Goal: Task Accomplishment & Management: Use online tool/utility

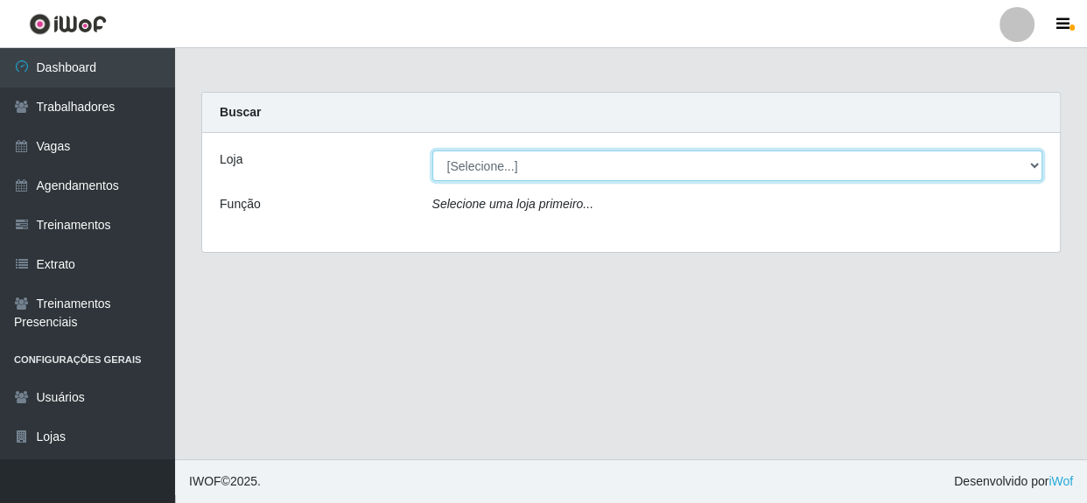
drag, startPoint x: 0, startPoint y: 0, endPoint x: 706, endPoint y: 165, distance: 724.6
click at [706, 165] on select "[Selecione...] Rede Compras - CD Logistica" at bounding box center [738, 166] width 611 height 31
select select "429"
click at [433, 151] on select "[Selecione...] Rede Compras - CD Logistica" at bounding box center [738, 166] width 611 height 31
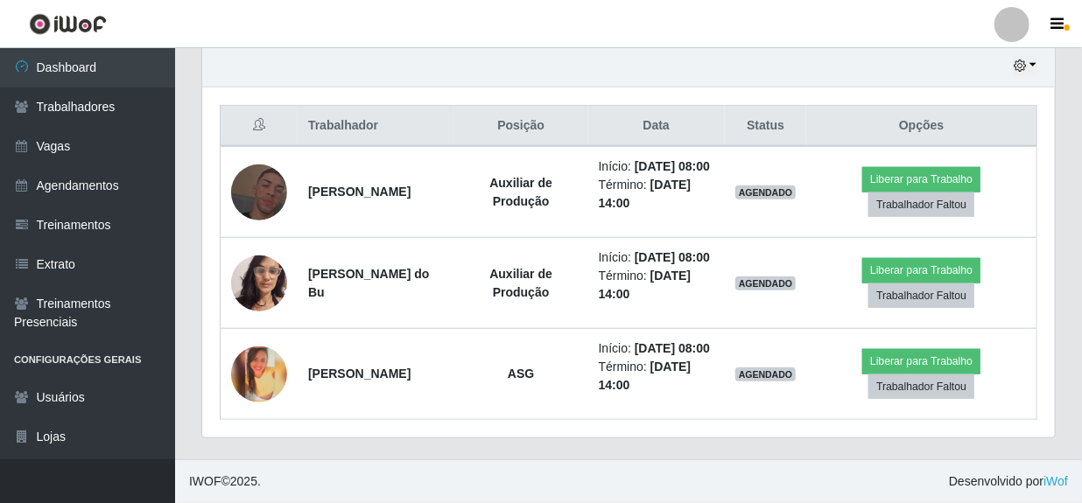
scroll to position [674, 0]
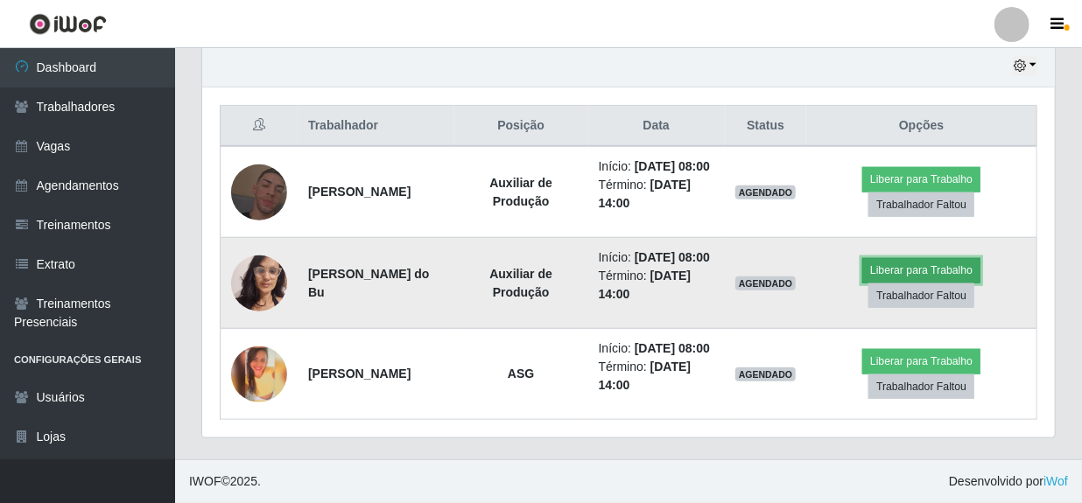
click at [928, 258] on button "Liberar para Trabalho" at bounding box center [921, 270] width 118 height 25
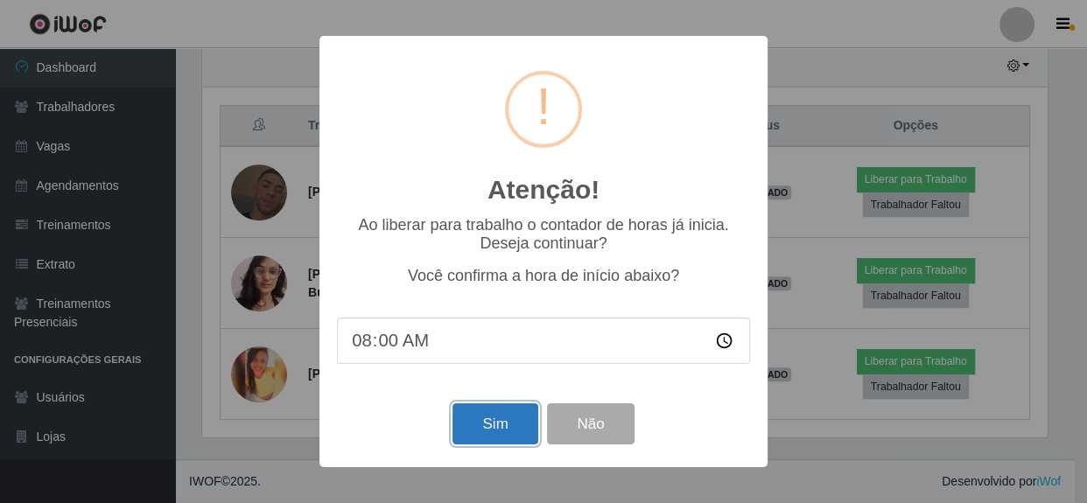
click at [498, 425] on button "Sim" at bounding box center [495, 424] width 85 height 41
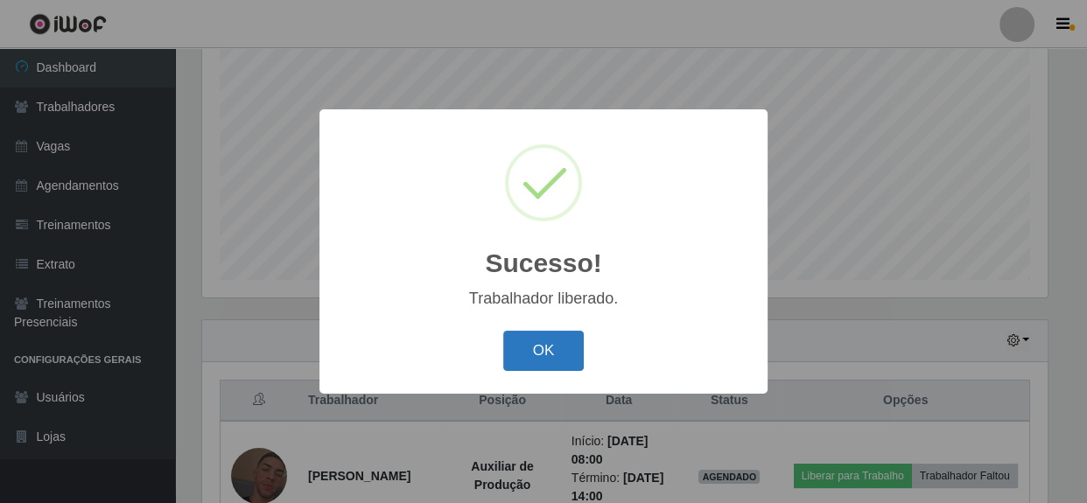
click at [542, 359] on button "OK" at bounding box center [543, 351] width 81 height 41
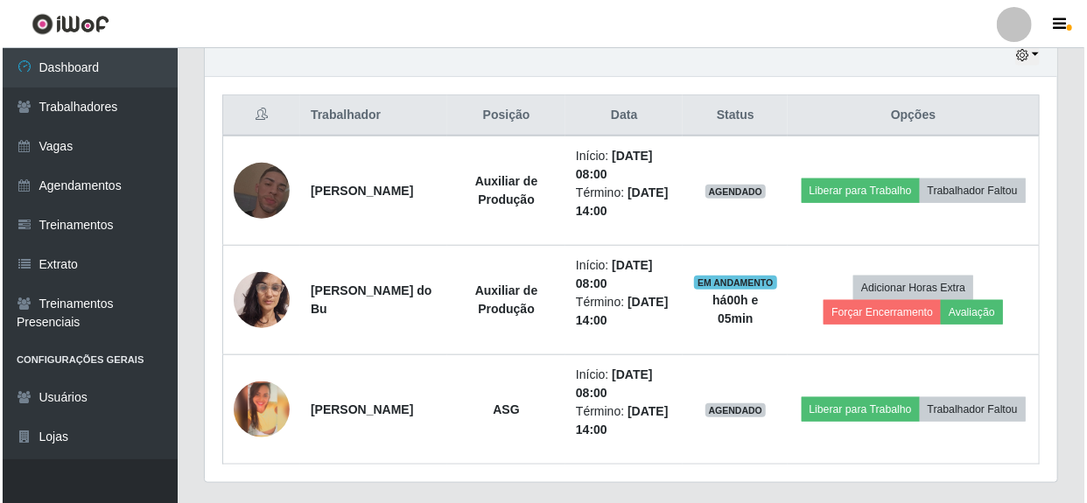
scroll to position [674, 0]
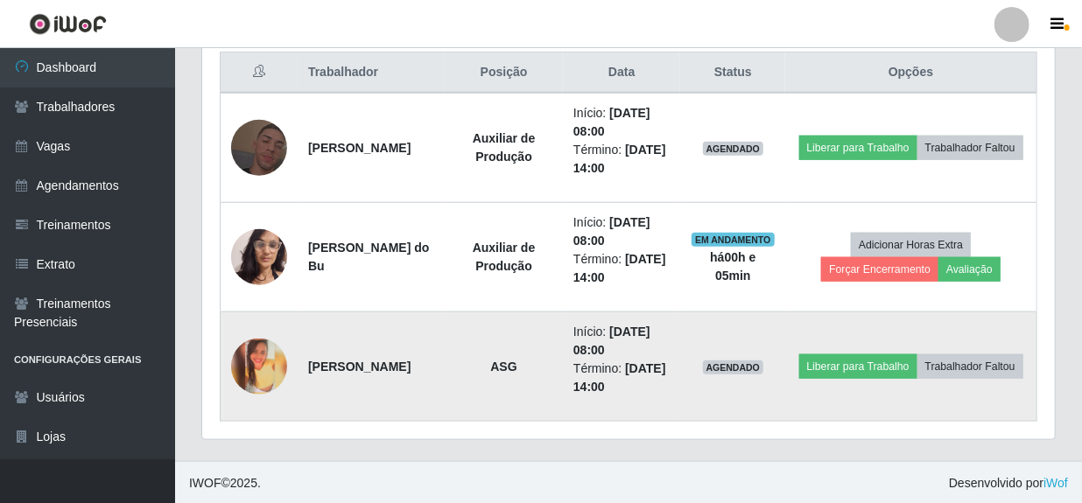
click at [249, 368] on img at bounding box center [259, 367] width 56 height 56
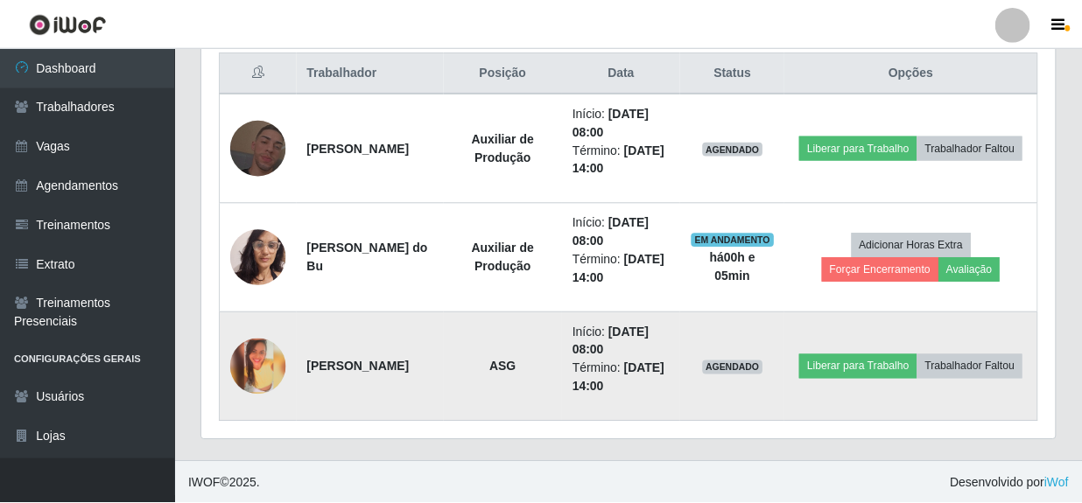
scroll to position [363, 845]
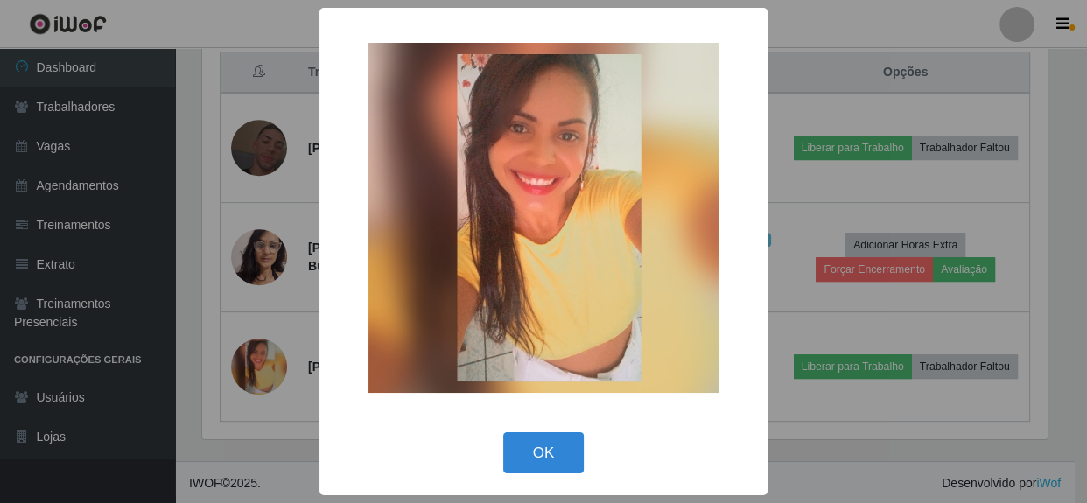
click at [841, 432] on div "× OK Cancel" at bounding box center [543, 251] width 1087 height 503
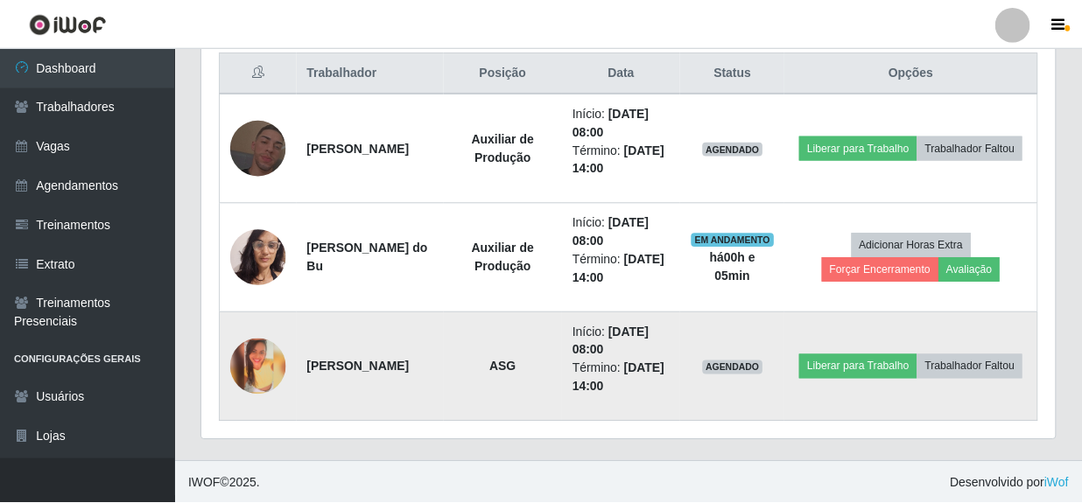
scroll to position [363, 853]
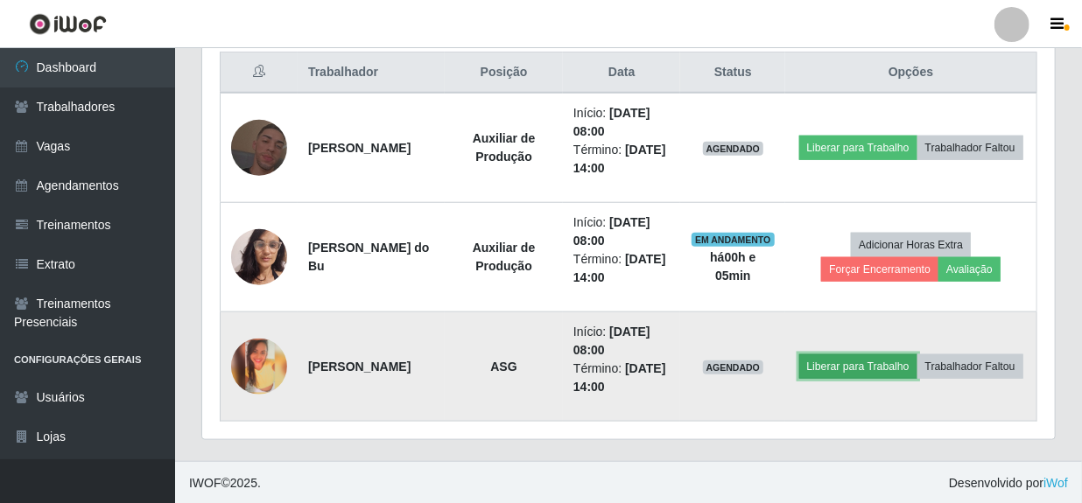
click at [914, 355] on button "Liberar para Trabalho" at bounding box center [858, 367] width 118 height 25
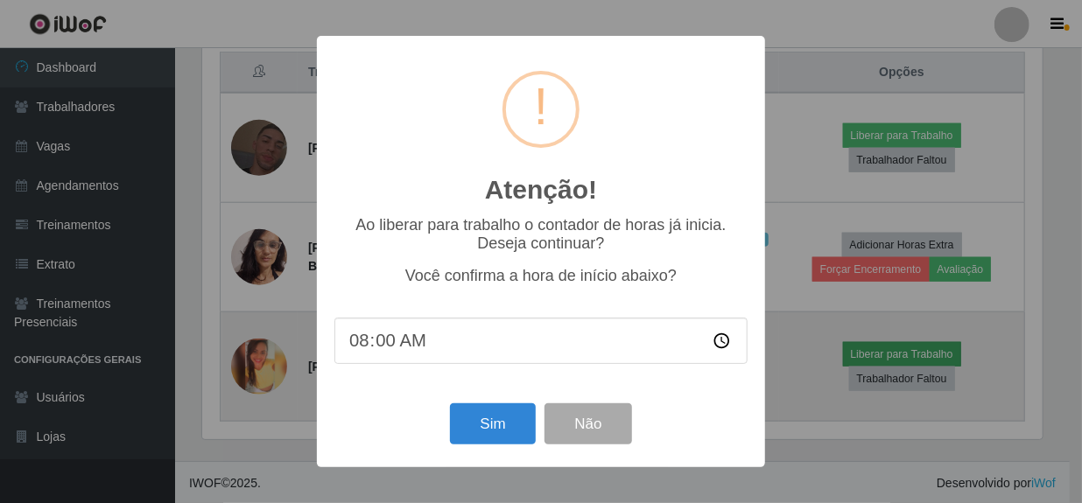
scroll to position [363, 845]
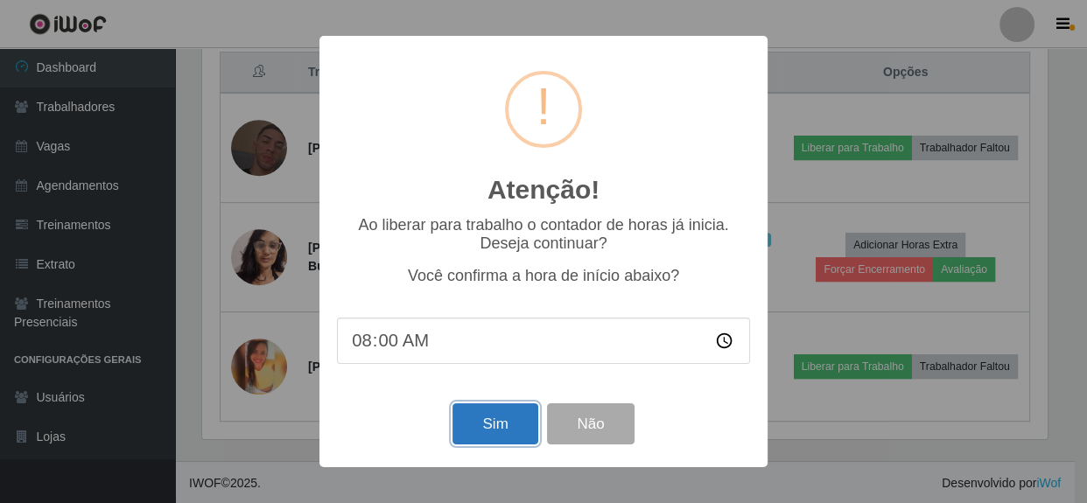
click at [480, 430] on button "Sim" at bounding box center [495, 424] width 85 height 41
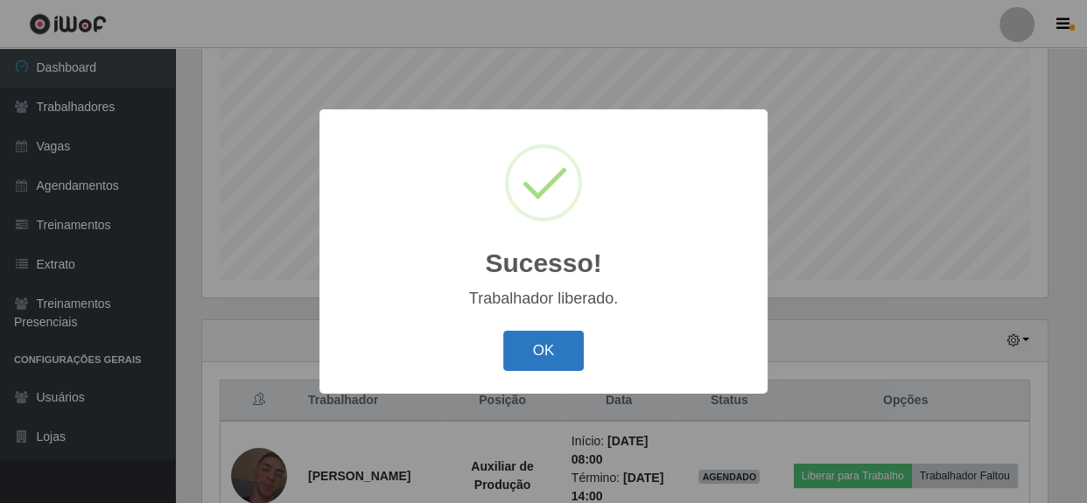
click at [566, 361] on button "OK" at bounding box center [543, 351] width 81 height 41
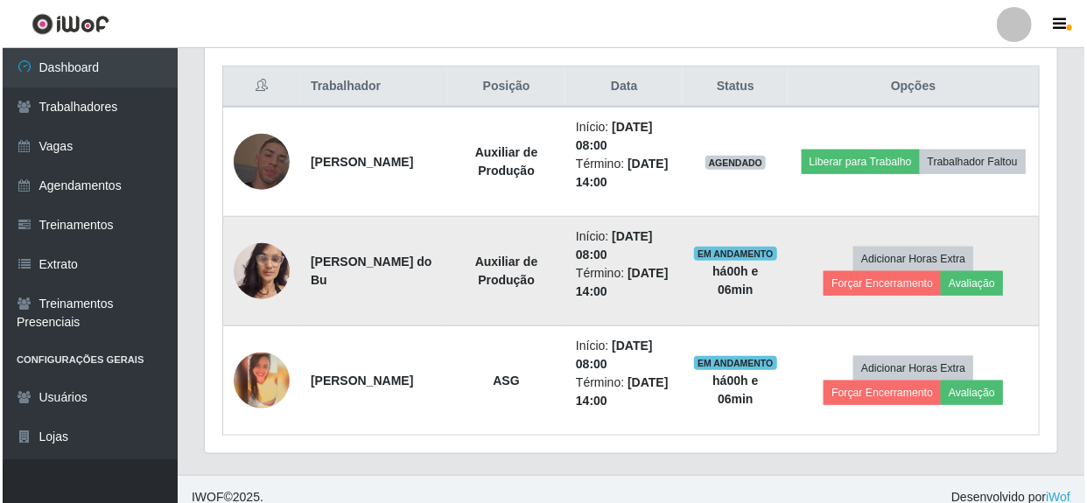
scroll to position [674, 0]
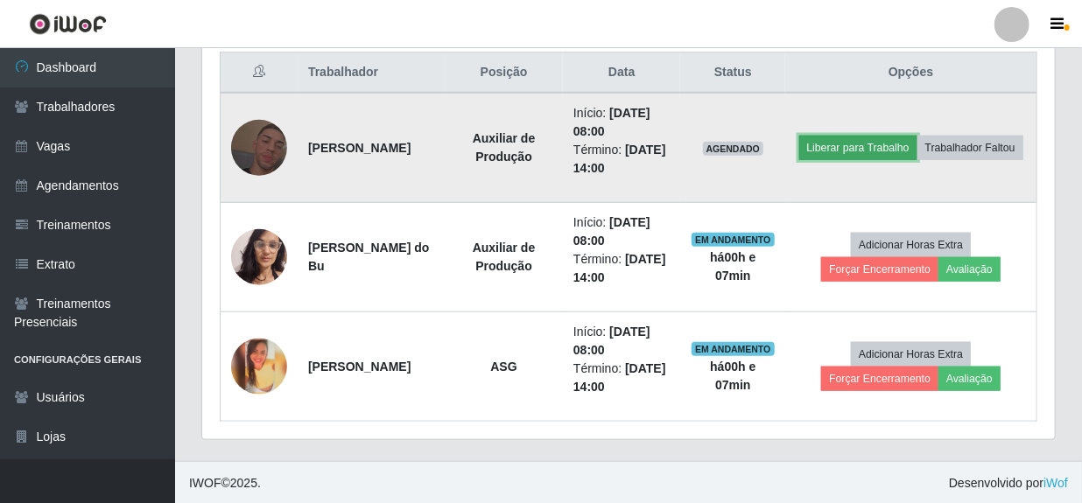
click at [876, 136] on button "Liberar para Trabalho" at bounding box center [858, 148] width 118 height 25
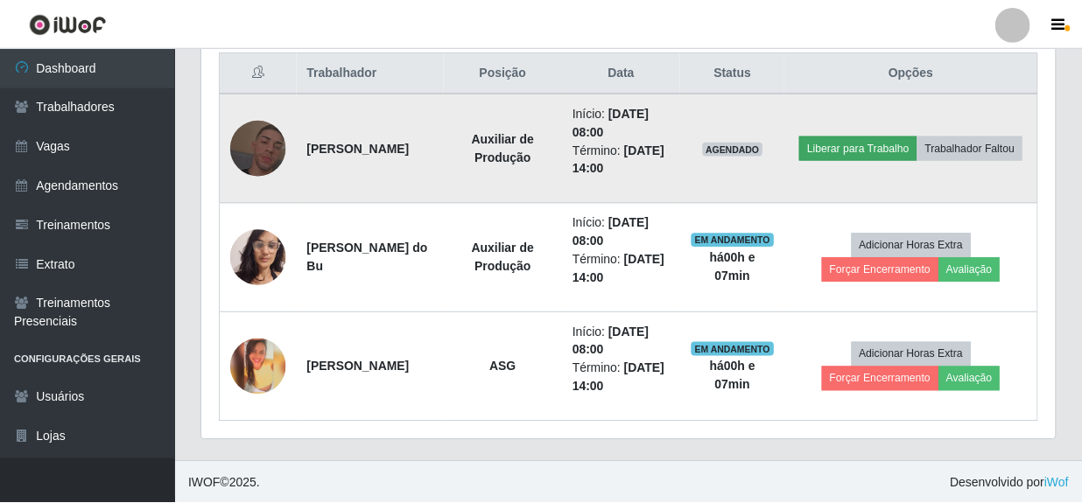
scroll to position [363, 845]
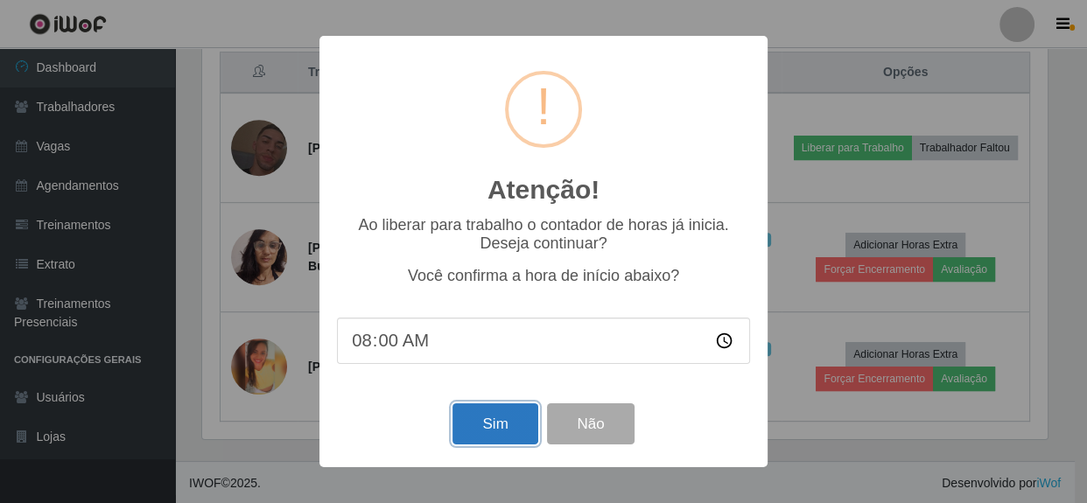
click at [500, 420] on button "Sim" at bounding box center [495, 424] width 85 height 41
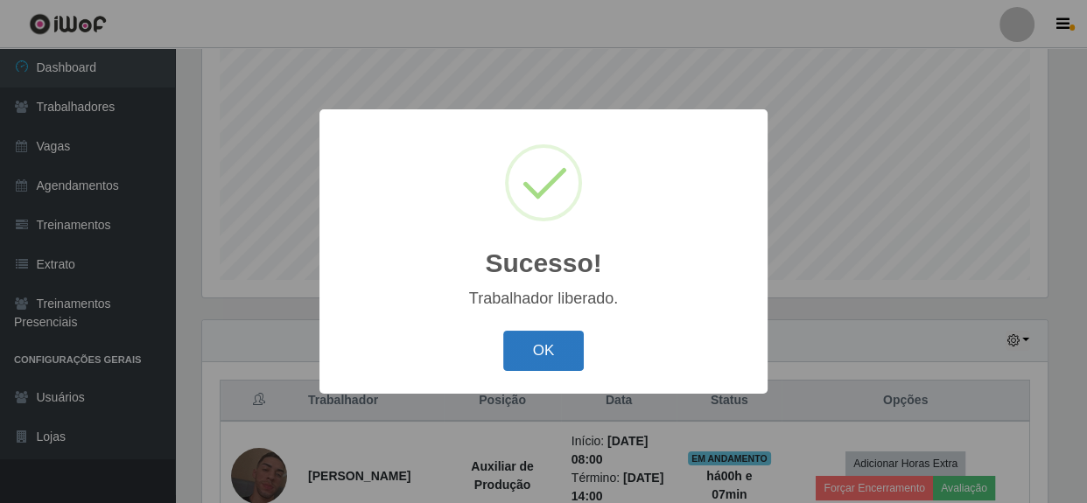
click at [530, 347] on button "OK" at bounding box center [543, 351] width 81 height 41
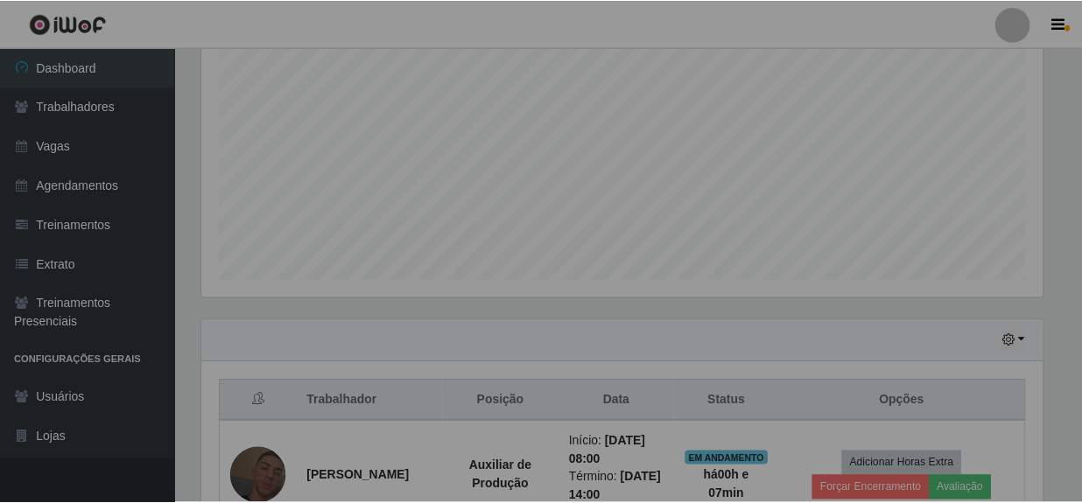
scroll to position [363, 853]
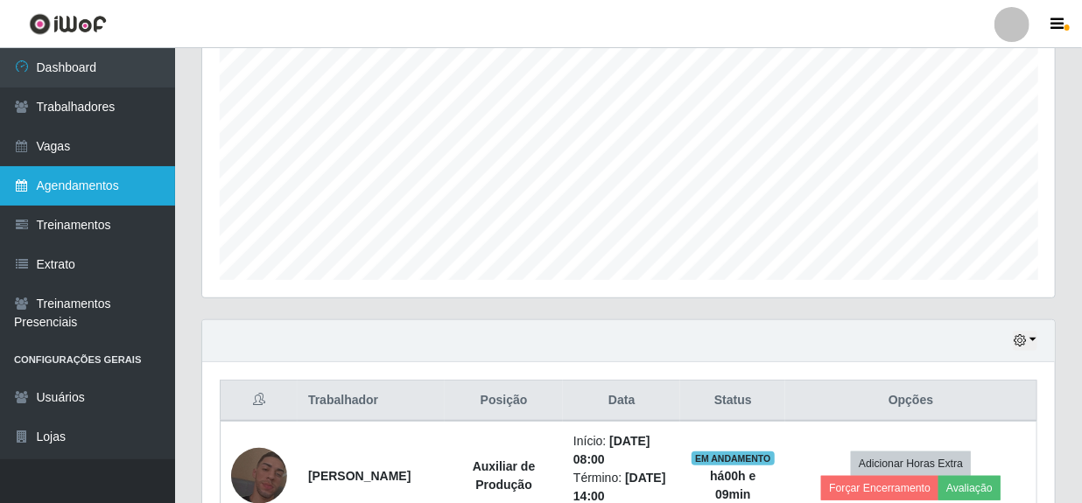
click at [93, 190] on link "Agendamentos" at bounding box center [87, 185] width 175 height 39
